Goal: Task Accomplishment & Management: Manage account settings

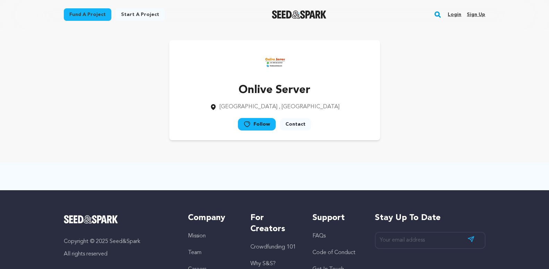
click at [477, 15] on link "Sign up" at bounding box center [476, 14] width 18 height 11
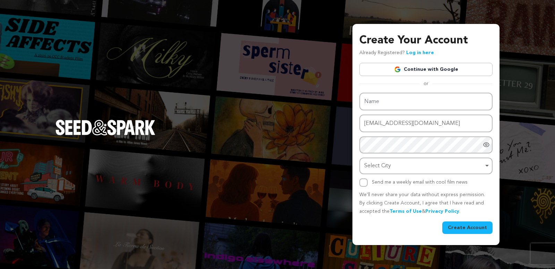
click at [467, 67] on link "Continue with Google" at bounding box center [425, 69] width 133 height 13
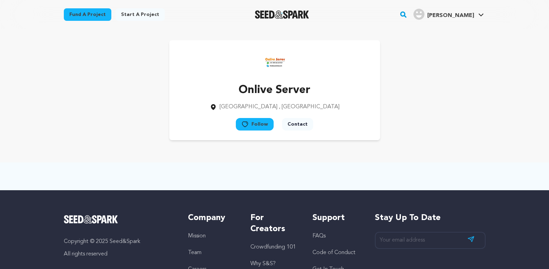
click at [469, 20] on span "Sonali Sonali" at bounding box center [448, 14] width 73 height 15
click at [424, 11] on div "Sonali's Profile" at bounding box center [418, 14] width 11 height 11
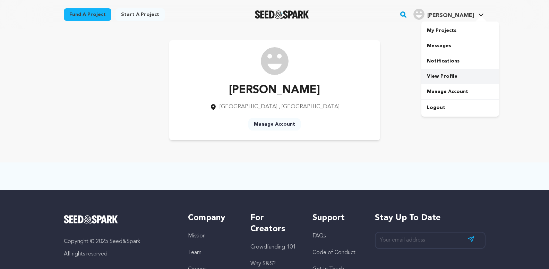
click at [448, 73] on link "View Profile" at bounding box center [460, 76] width 78 height 15
click at [272, 126] on link "Manage Account" at bounding box center [274, 124] width 52 height 12
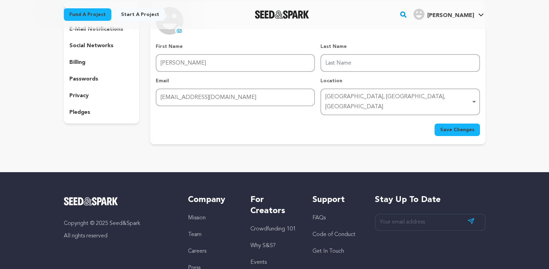
scroll to position [35, 0]
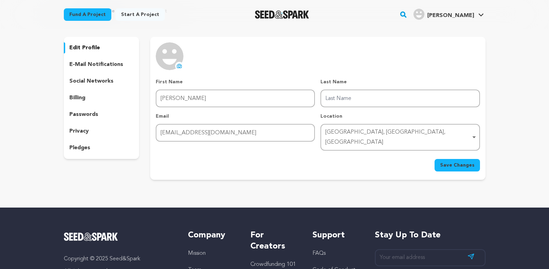
click at [86, 45] on p "edit profile" at bounding box center [84, 48] width 31 height 8
click at [86, 47] on p "edit profile" at bounding box center [84, 48] width 31 height 8
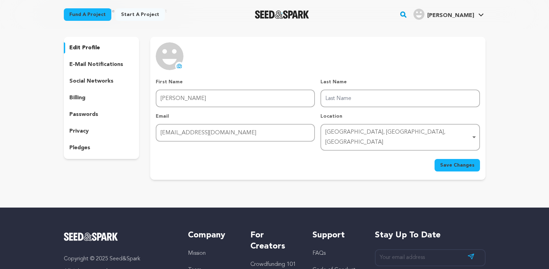
click at [86, 47] on p "edit profile" at bounding box center [84, 48] width 31 height 8
click at [87, 81] on p "social networks" at bounding box center [91, 81] width 44 height 8
